Goal: Information Seeking & Learning: Learn about a topic

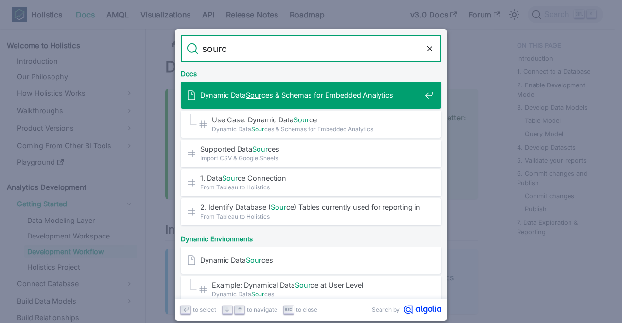
type input "source"
click at [317, 93] on span "Dynamic Data Source s & Schemas for Embedded Analytics" at bounding box center [310, 94] width 221 height 9
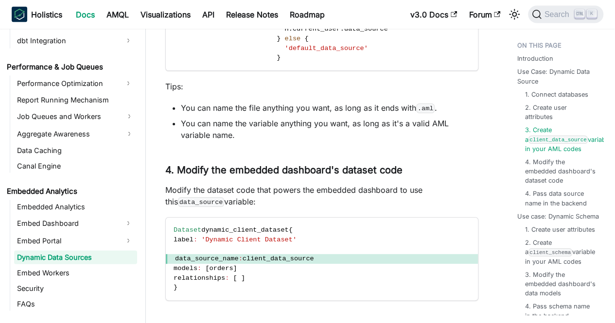
scroll to position [972, 0]
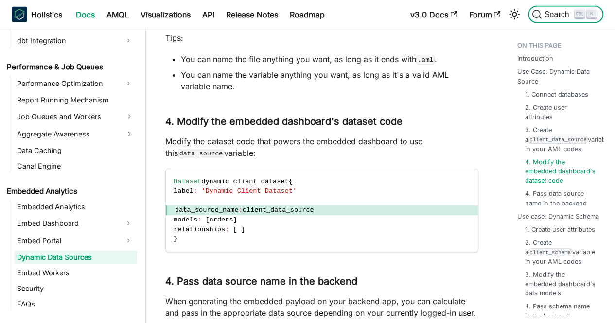
click at [569, 11] on span "Search" at bounding box center [559, 14] width 34 height 9
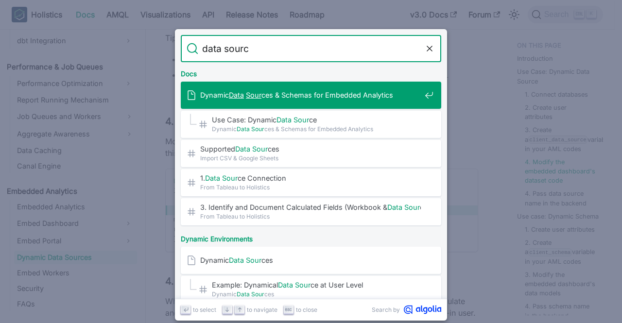
type input "data source"
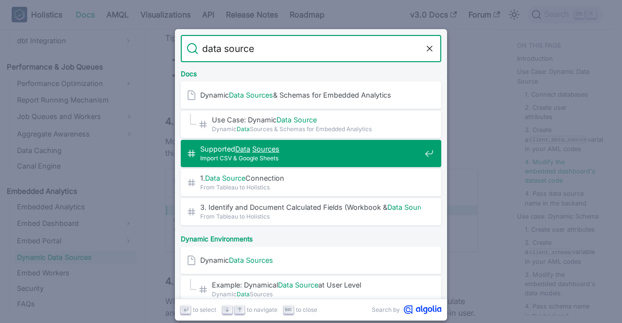
click at [330, 152] on span "Supported Data Sources ​" at bounding box center [310, 148] width 221 height 9
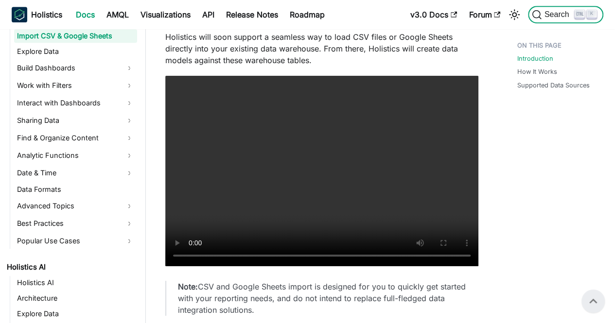
scroll to position [340, 0]
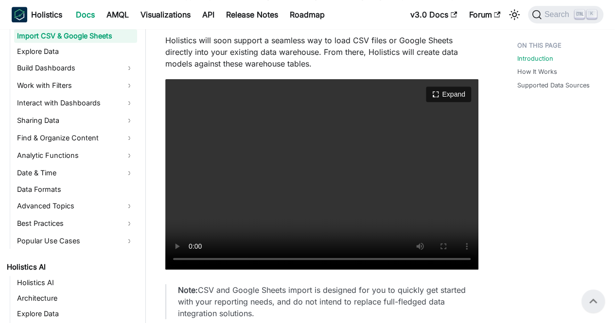
click at [297, 210] on video "Your browser does not support embedding video, but you can download it ." at bounding box center [321, 174] width 313 height 191
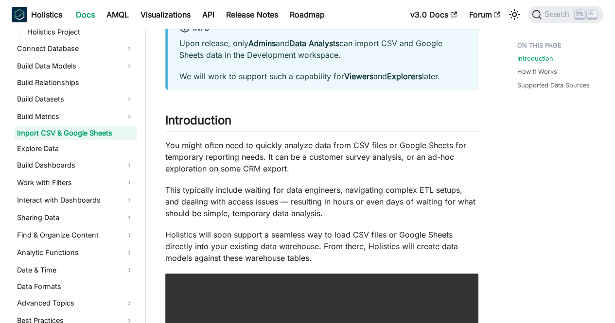
scroll to position [292, 0]
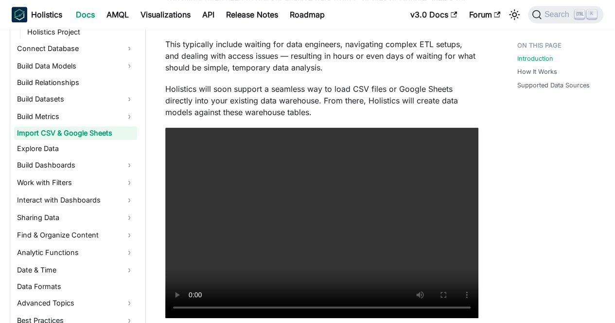
click at [497, 127] on div "Analytics Development Import CSV & Google Sheets On this page Import CSV & Goog…" at bounding box center [322, 289] width 352 height 1089
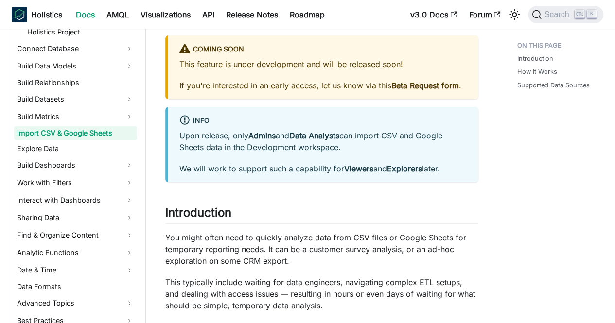
scroll to position [0, 0]
